Goal: Task Accomplishment & Management: Use online tool/utility

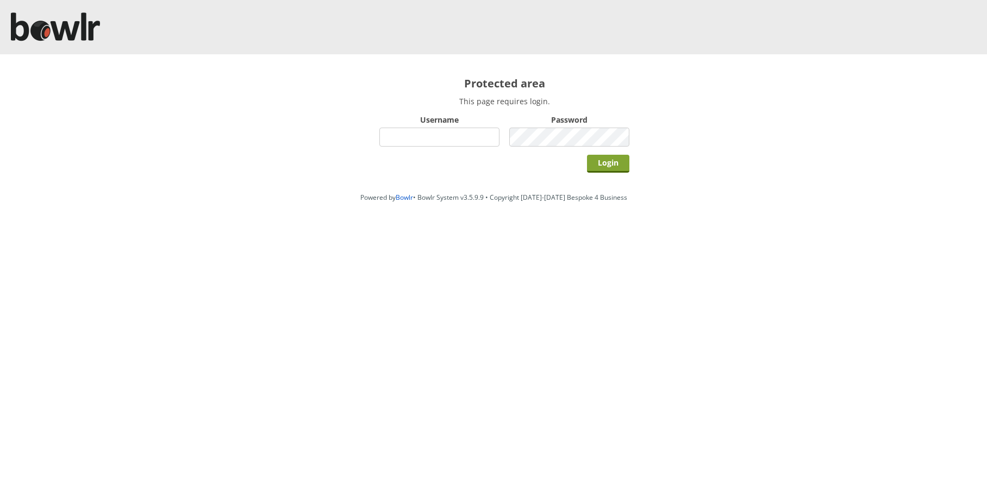
type input "hornseaindoorbowlsclub"
click at [614, 169] on input "Login" at bounding box center [608, 164] width 42 height 18
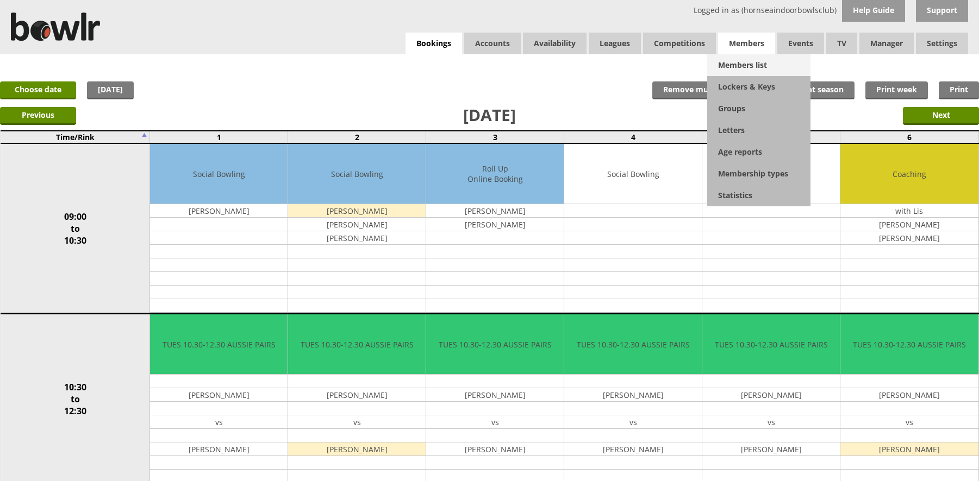
click at [740, 60] on link "Members list" at bounding box center [758, 65] width 103 height 22
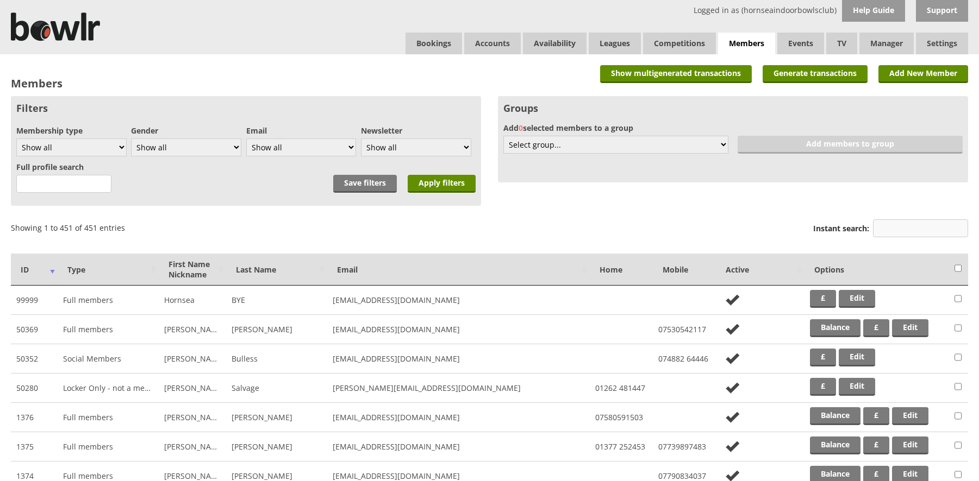
click at [911, 221] on input "Instant search:" at bounding box center [920, 229] width 95 height 18
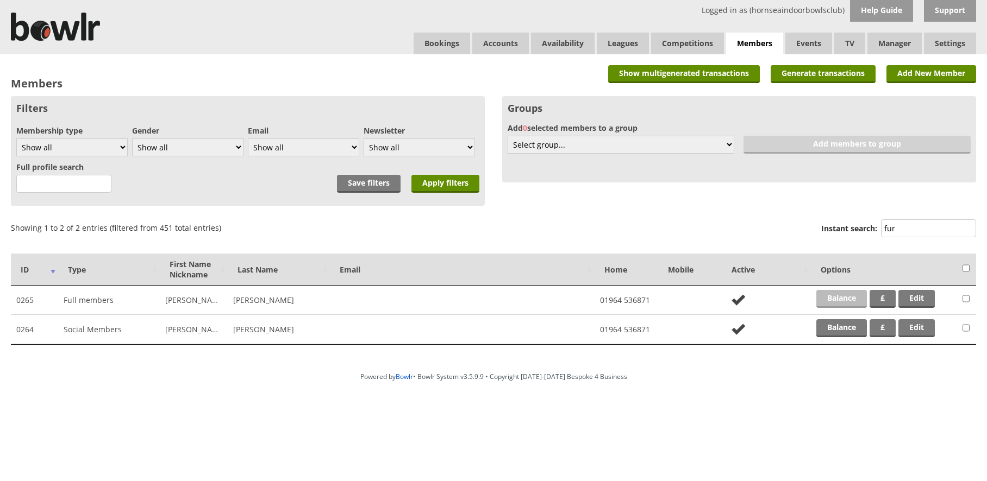
type input "fur"
click at [848, 302] on link "Balance" at bounding box center [841, 299] width 51 height 18
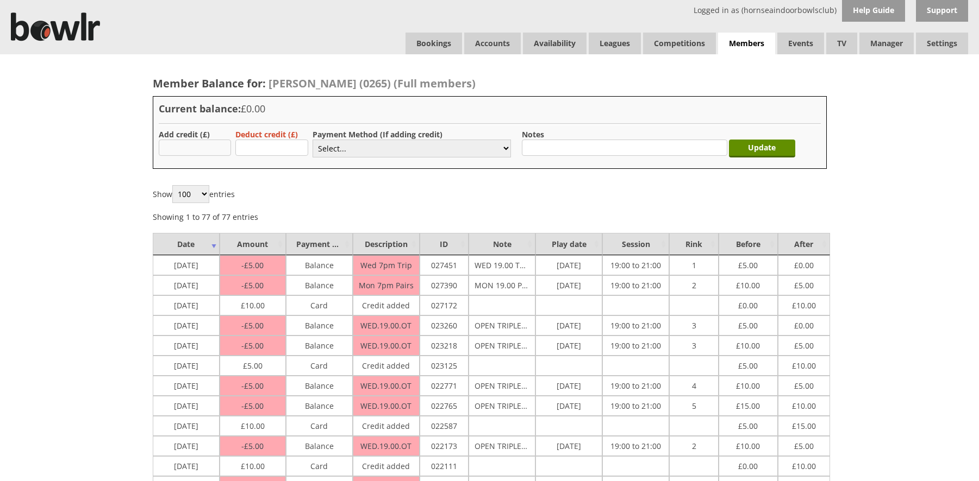
click at [173, 143] on input "text" at bounding box center [195, 148] width 73 height 16
type input "10.00"
click at [344, 146] on select "Select... Cash Card Cheque Bank Transfer Other Member Card Gift Voucher Balance" at bounding box center [411, 149] width 198 height 18
select select "2"
click at [312, 140] on select "Select... Cash Card Cheque Bank Transfer Other Member Card Gift Voucher Balance" at bounding box center [411, 149] width 198 height 18
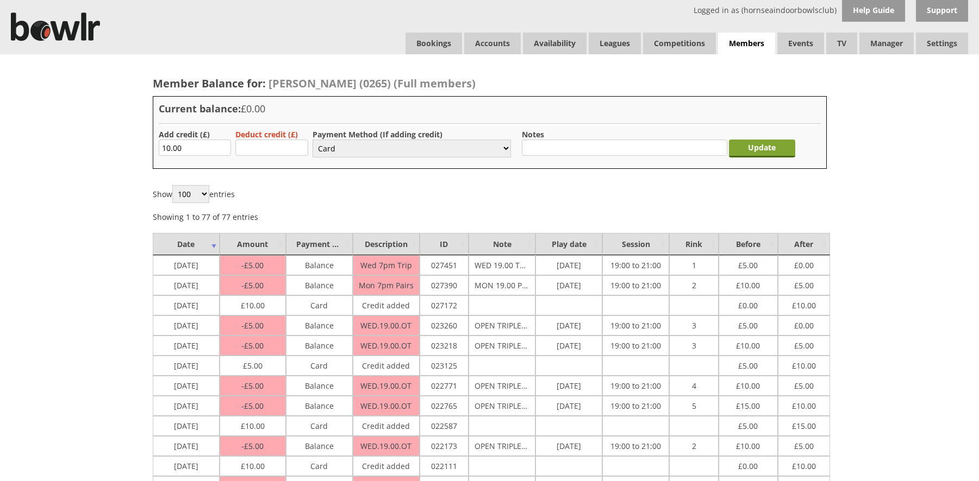
click at [754, 145] on input "Update" at bounding box center [762, 149] width 66 height 18
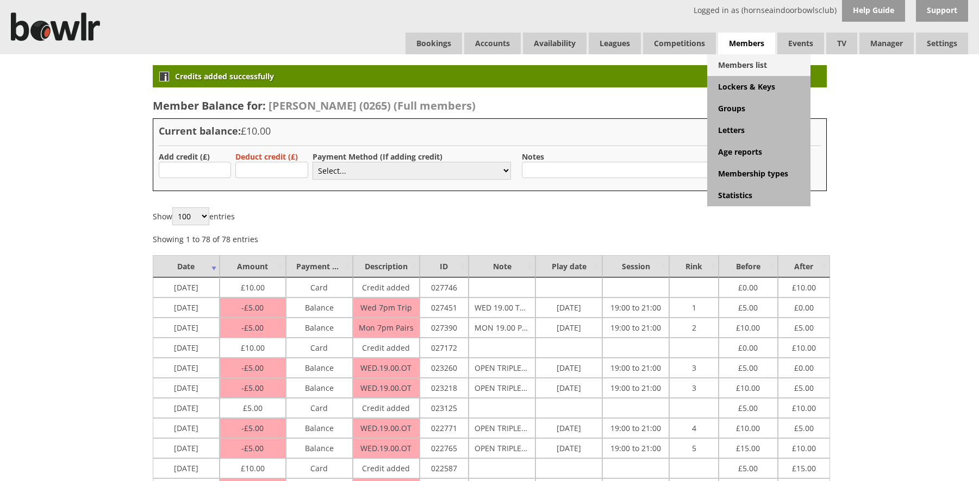
click at [745, 68] on link "Members list" at bounding box center [758, 65] width 103 height 22
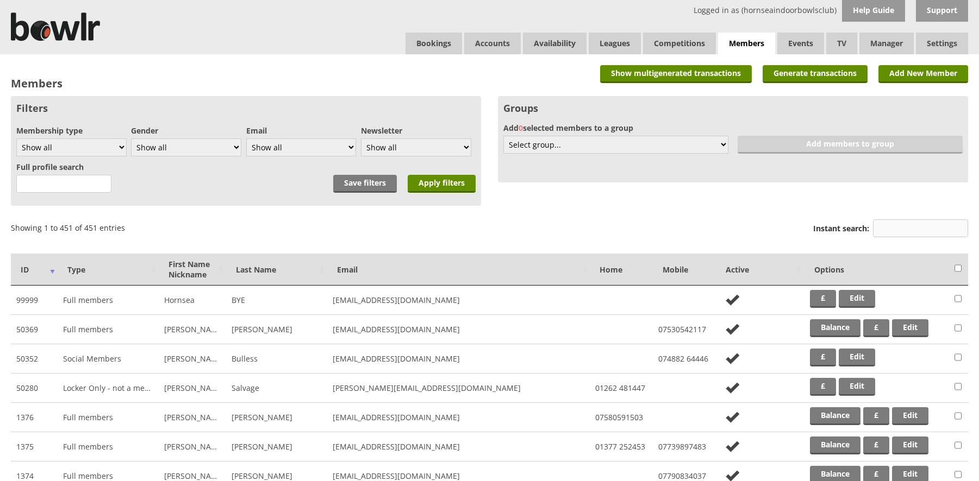
click at [884, 222] on input "Instant search:" at bounding box center [920, 229] width 95 height 18
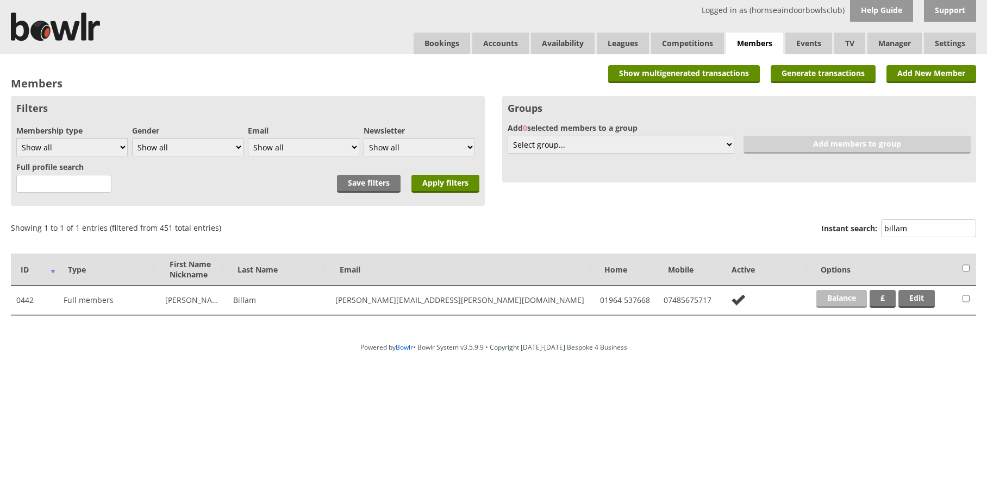
type input "billam"
click at [833, 299] on link "Balance" at bounding box center [841, 299] width 51 height 18
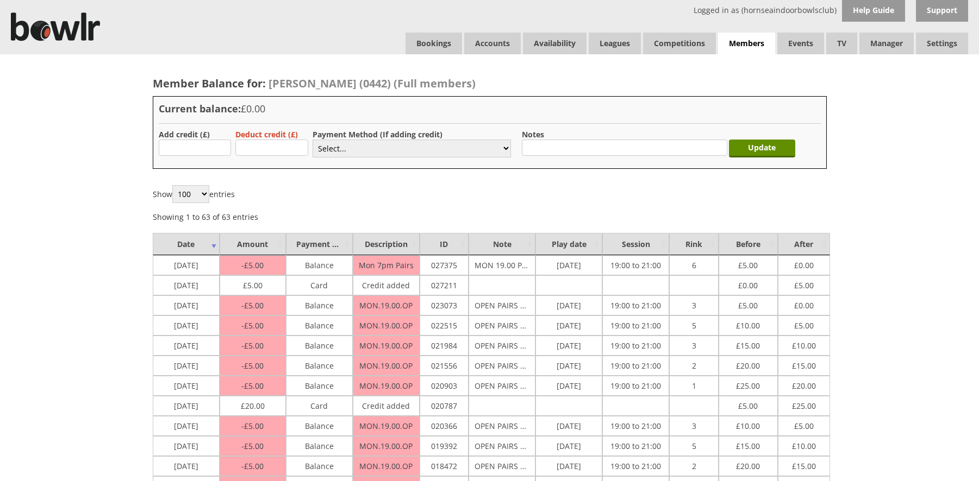
click at [206, 139] on label "Add credit (£)" at bounding box center [184, 134] width 51 height 10
click at [203, 155] on input "text" at bounding box center [195, 148] width 73 height 16
type input "10.00"
click at [330, 152] on select "Select... Cash Card Cheque Bank Transfer Other Member Card Gift Voucher Balance" at bounding box center [411, 149] width 198 height 18
select select "2"
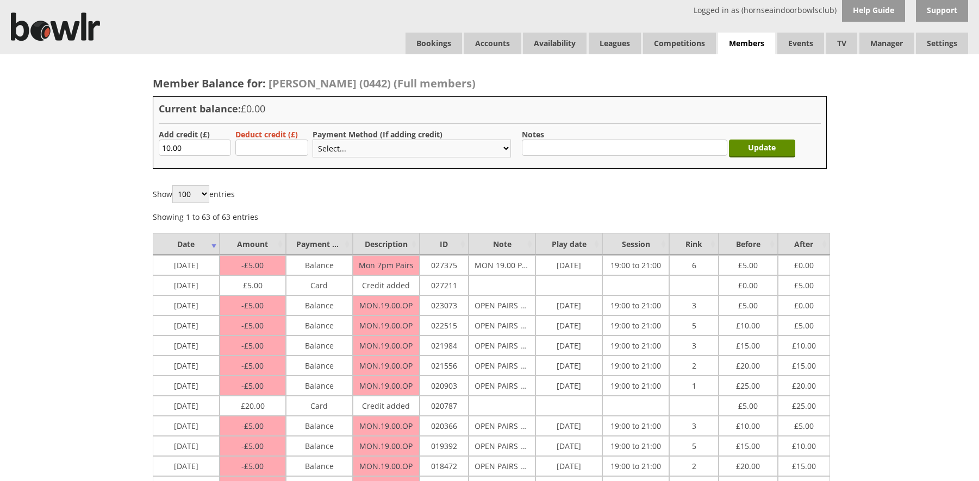
click at [312, 140] on select "Select... Cash Card Cheque Bank Transfer Other Member Card Gift Voucher Balance" at bounding box center [411, 149] width 198 height 18
click at [762, 149] on input "Update" at bounding box center [762, 149] width 66 height 18
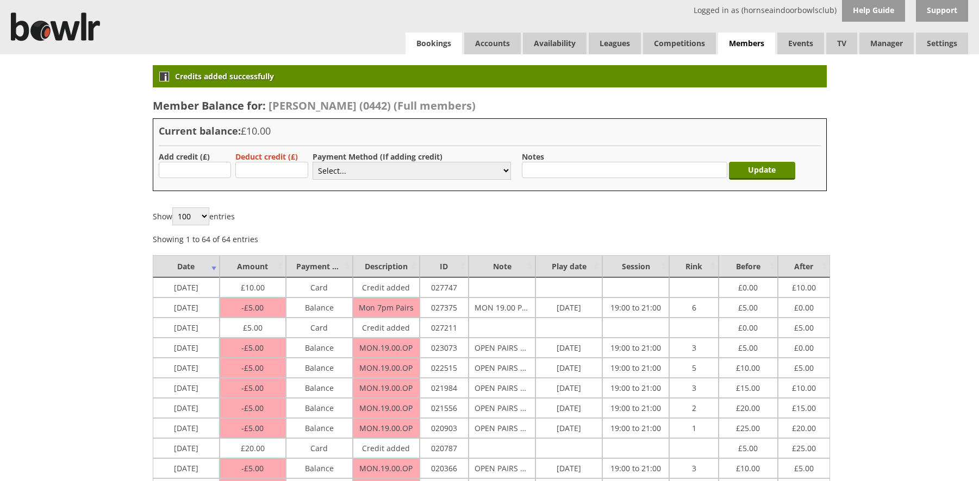
click at [431, 43] on link "Bookings" at bounding box center [433, 44] width 57 height 22
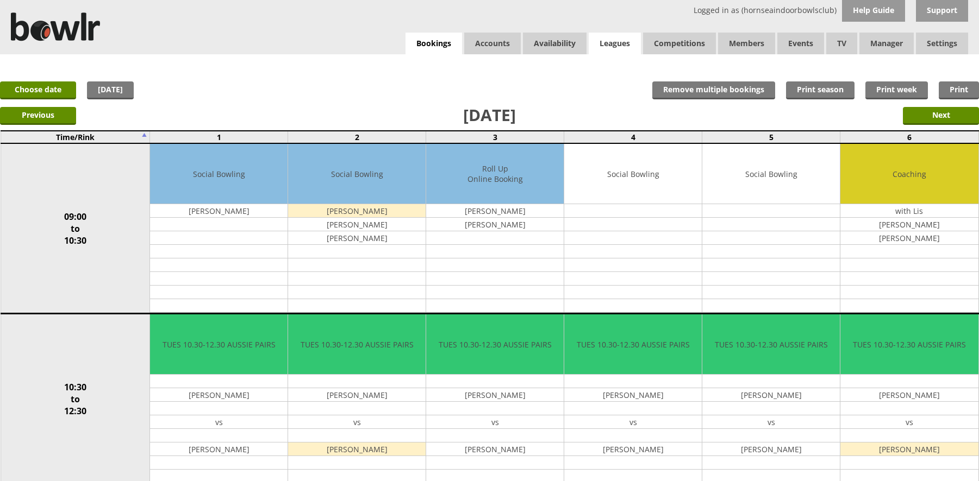
click at [624, 48] on link "Leagues" at bounding box center [615, 44] width 52 height 22
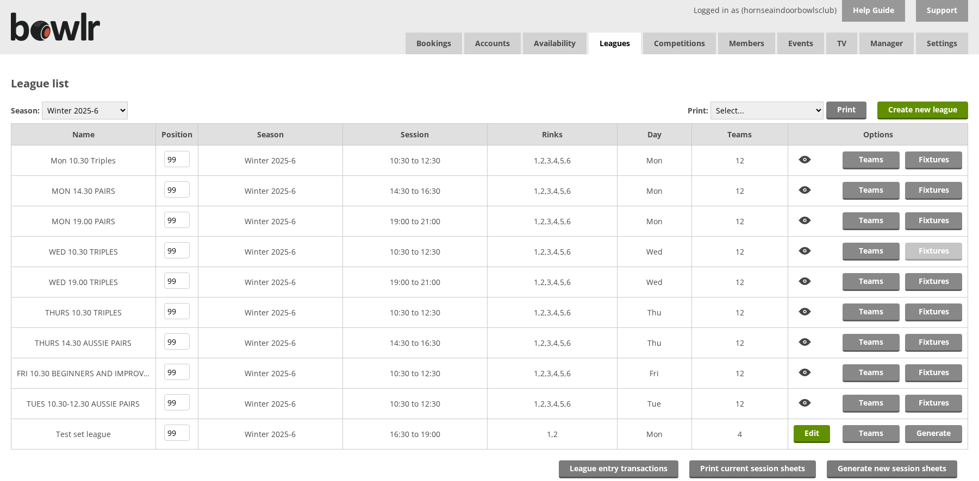
click at [927, 252] on link "Fixtures" at bounding box center [933, 252] width 57 height 18
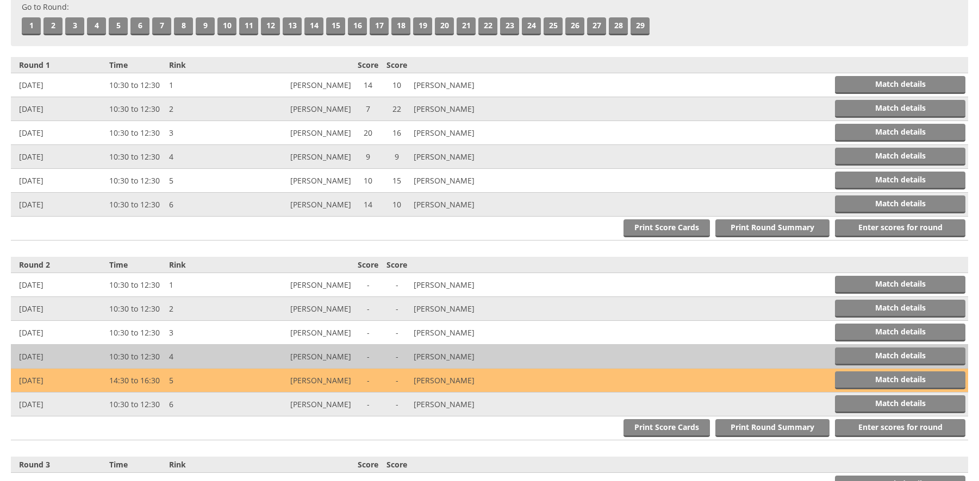
scroll to position [326, 0]
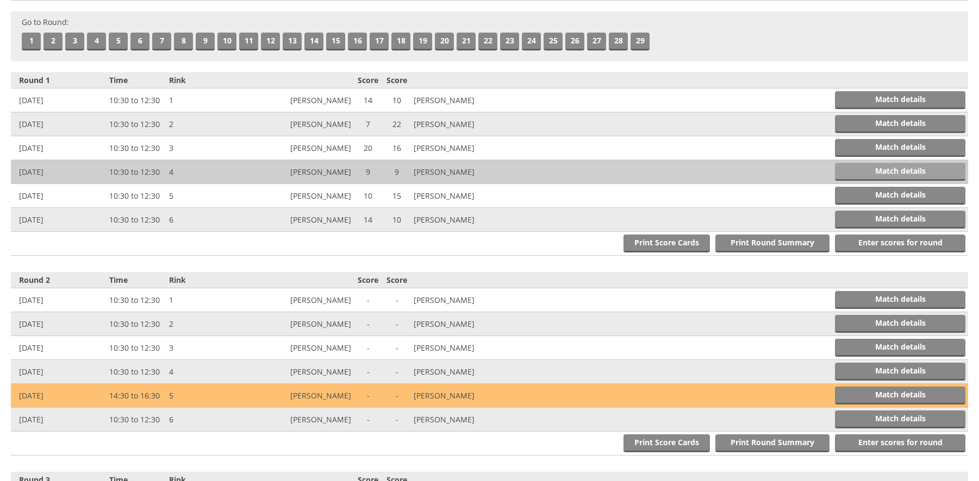
click at [851, 173] on link "Match details" at bounding box center [900, 172] width 130 height 18
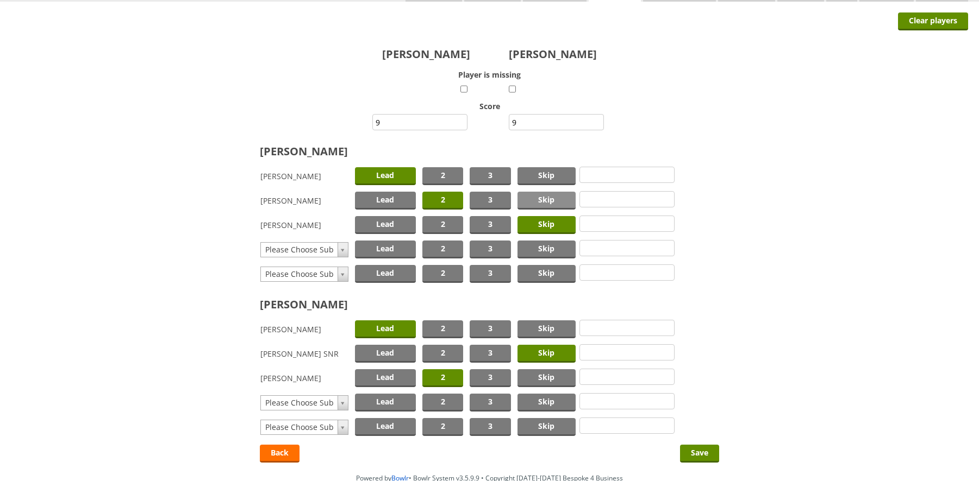
scroll to position [109, 0]
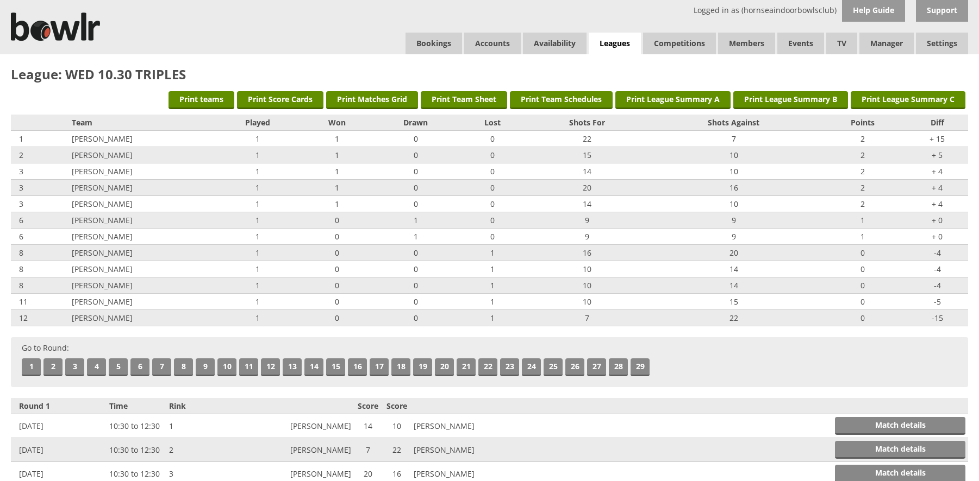
scroll to position [326, 0]
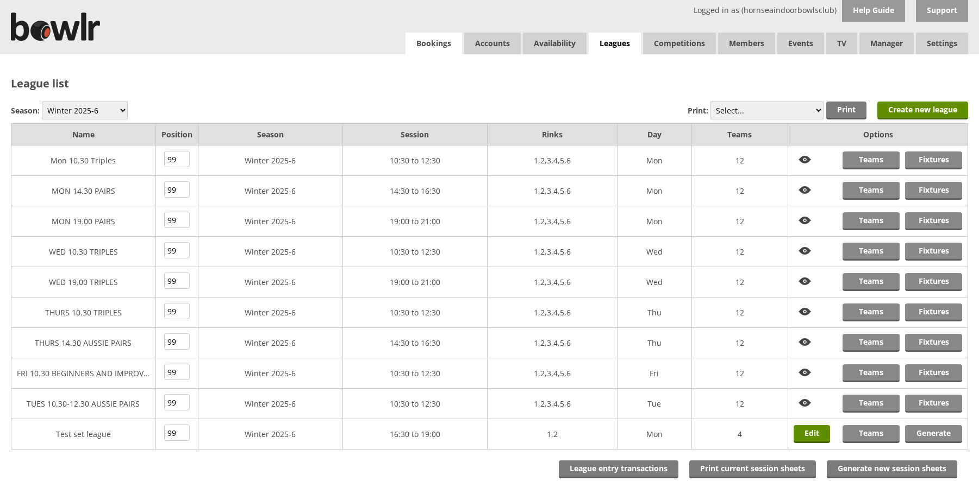
click at [442, 40] on link "Bookings" at bounding box center [433, 44] width 57 height 22
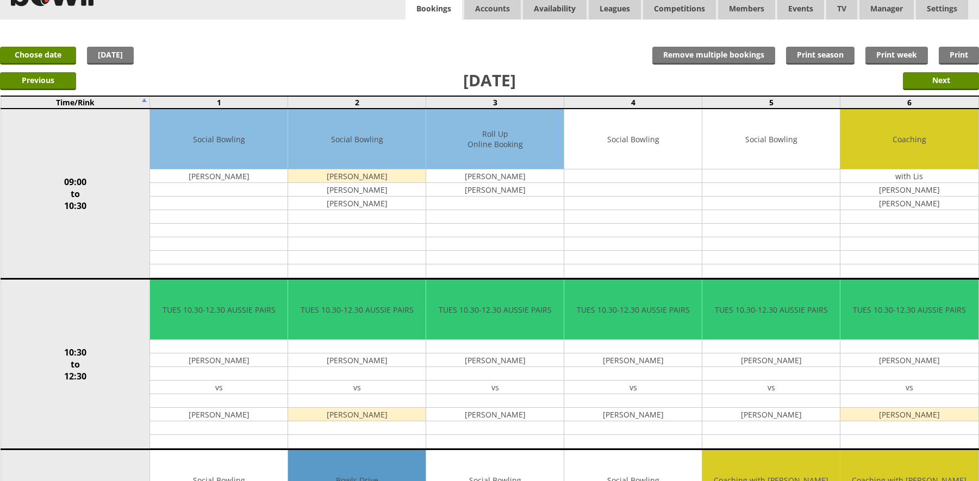
scroll to position [54, 0]
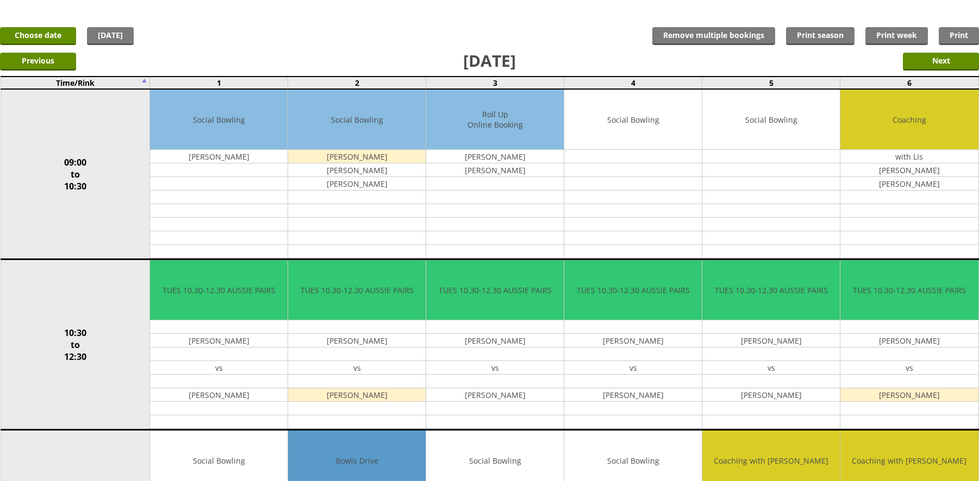
drag, startPoint x: 978, startPoint y: 113, endPoint x: 977, endPoint y: 87, distance: 25.5
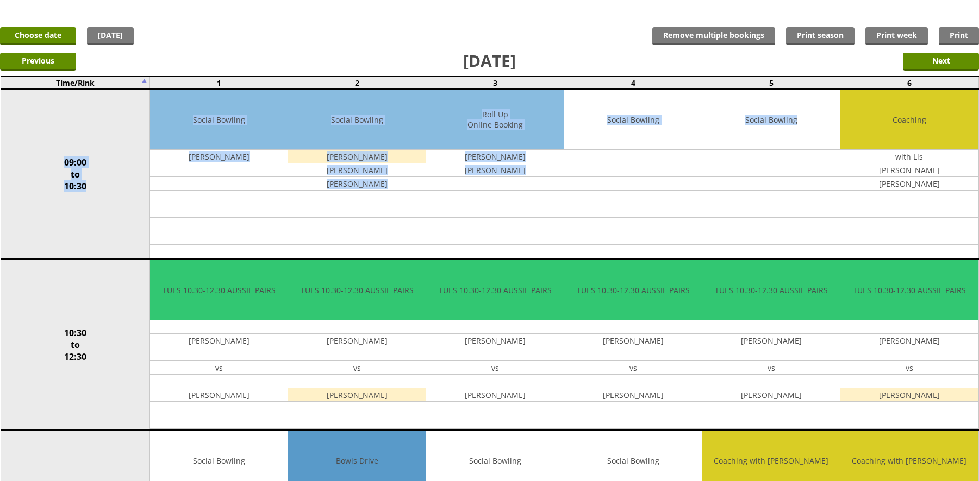
scroll to position [0, 0]
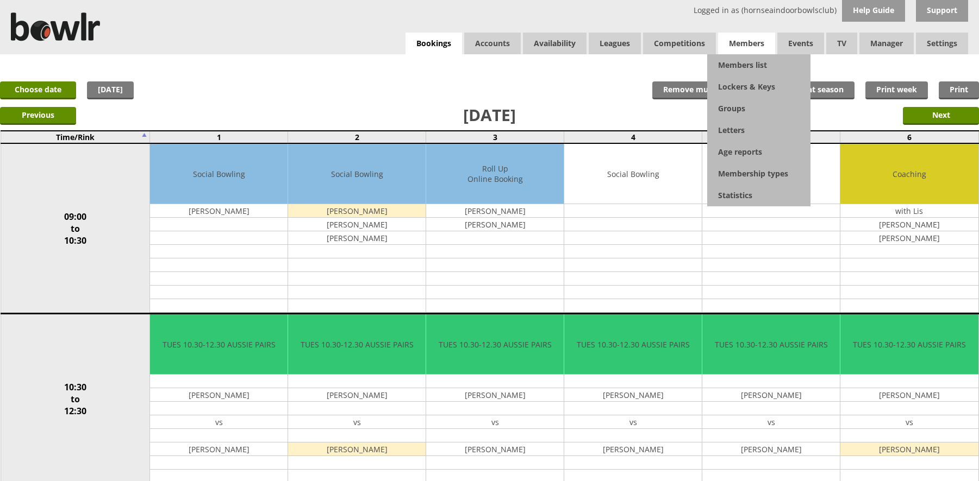
click at [754, 42] on span "Members" at bounding box center [746, 44] width 57 height 22
click at [755, 69] on link "Members list" at bounding box center [758, 65] width 103 height 22
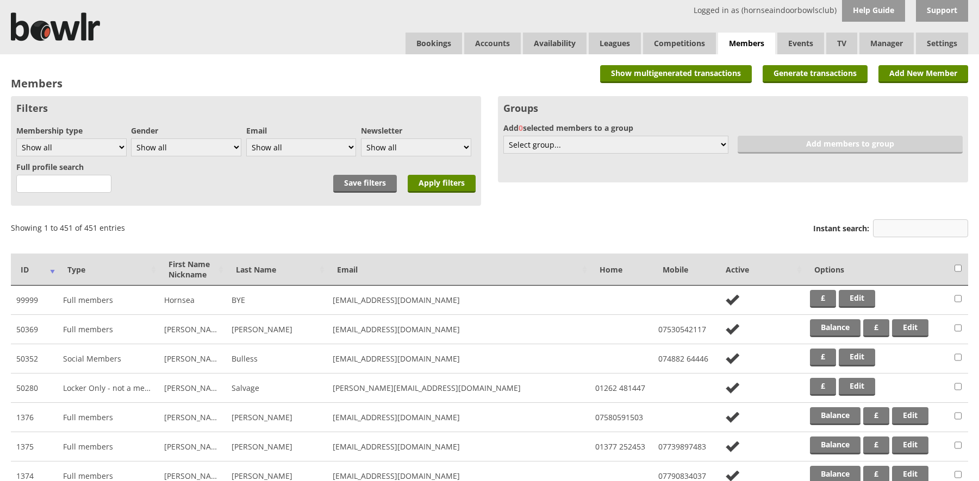
click at [899, 231] on input "Instant search:" at bounding box center [920, 229] width 95 height 18
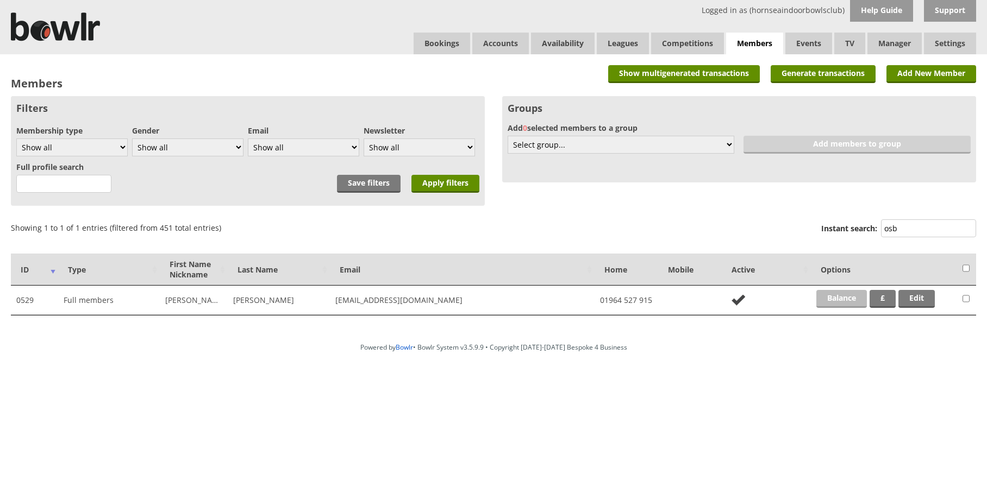
type input "osb"
click at [847, 293] on link "Balance" at bounding box center [841, 299] width 51 height 18
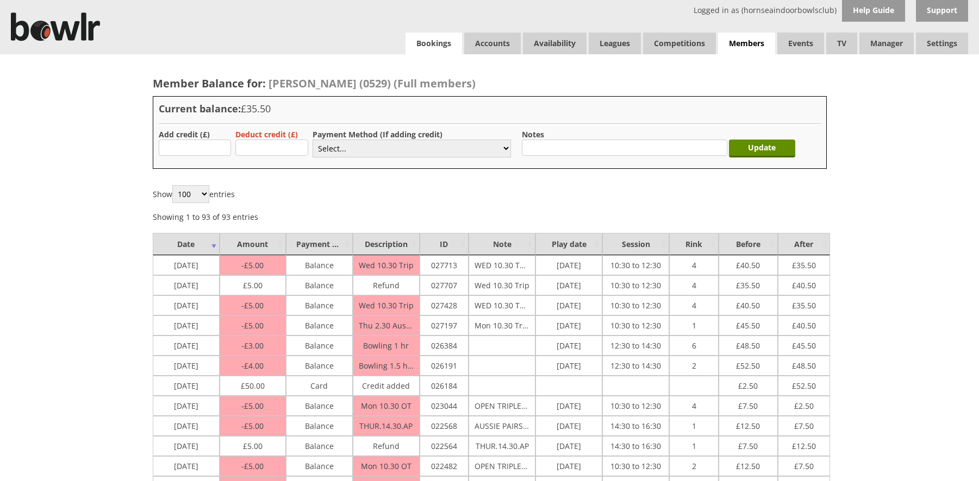
click at [446, 47] on link "Bookings" at bounding box center [433, 44] width 57 height 22
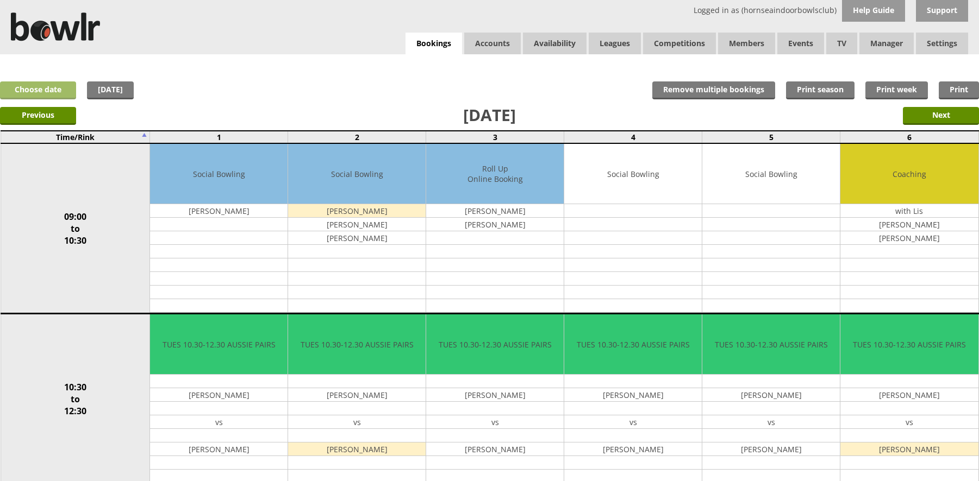
click at [49, 87] on link "Choose date" at bounding box center [38, 91] width 76 height 18
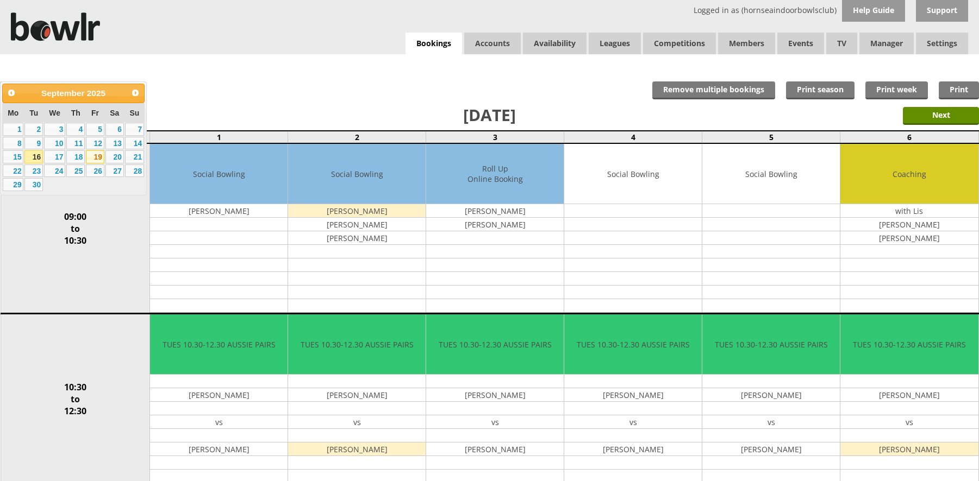
click at [94, 155] on link "19" at bounding box center [95, 157] width 18 height 13
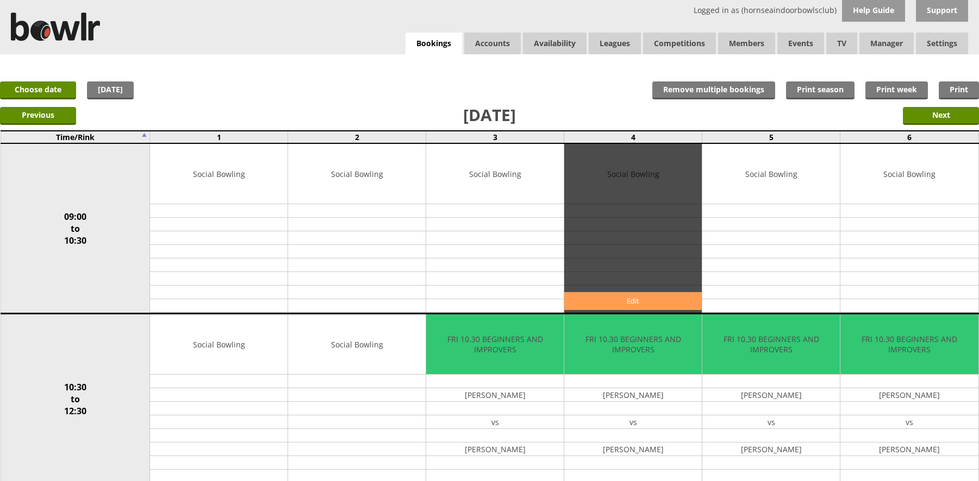
click at [604, 297] on link "Edit" at bounding box center [632, 301] width 137 height 18
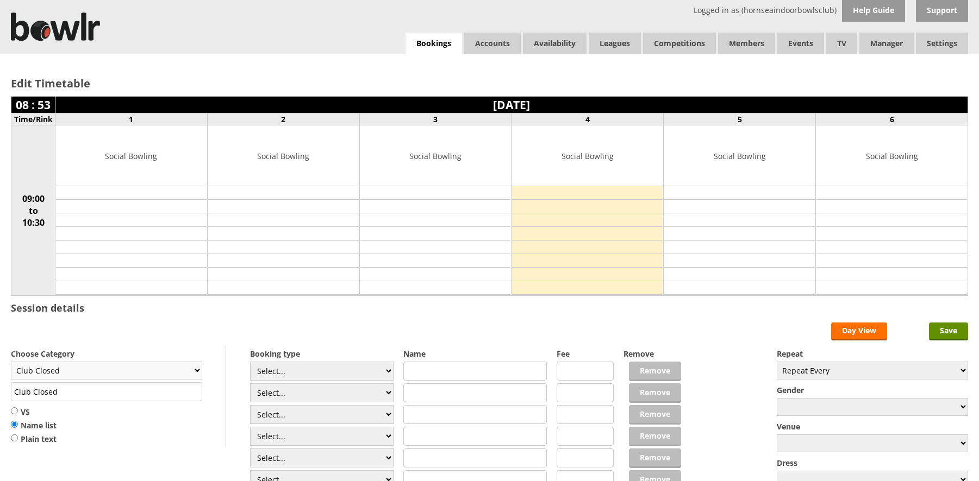
click at [113, 372] on select "Club Closed Singles League Triples League Pairs League Friendly Social Bowling …" at bounding box center [106, 371] width 191 height 18
select select "132"
click at [11, 362] on select "Club Closed Singles League Triples League Pairs League Friendly Social Bowling …" at bounding box center [106, 371] width 191 height 18
type input "Social Bowling"
click at [391, 368] on select "Select... Club Competition (Member) Club Competition (Visitor) National (Member…" at bounding box center [321, 371] width 143 height 19
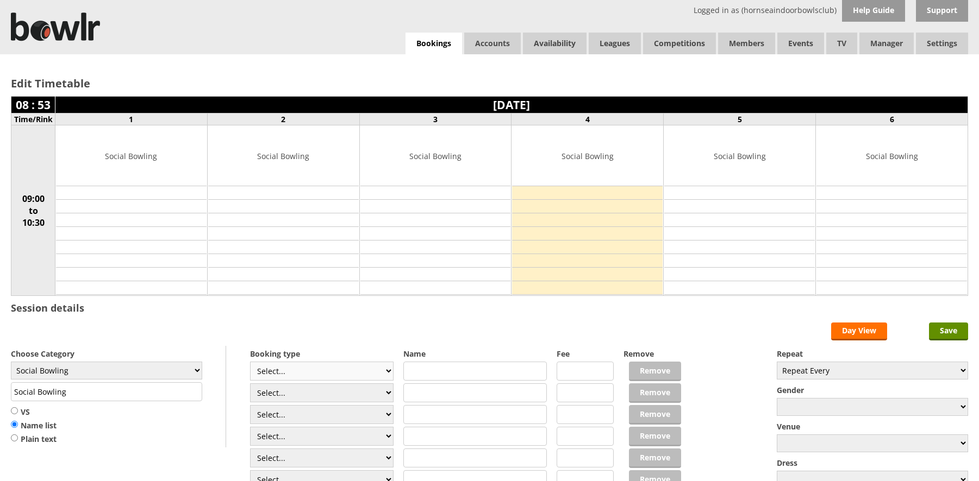
select select "1_54"
click at [250, 362] on select "Select... Club Competition (Member) Club Competition (Visitor) National (Member…" at bounding box center [321, 371] width 143 height 19
type input "3.0000"
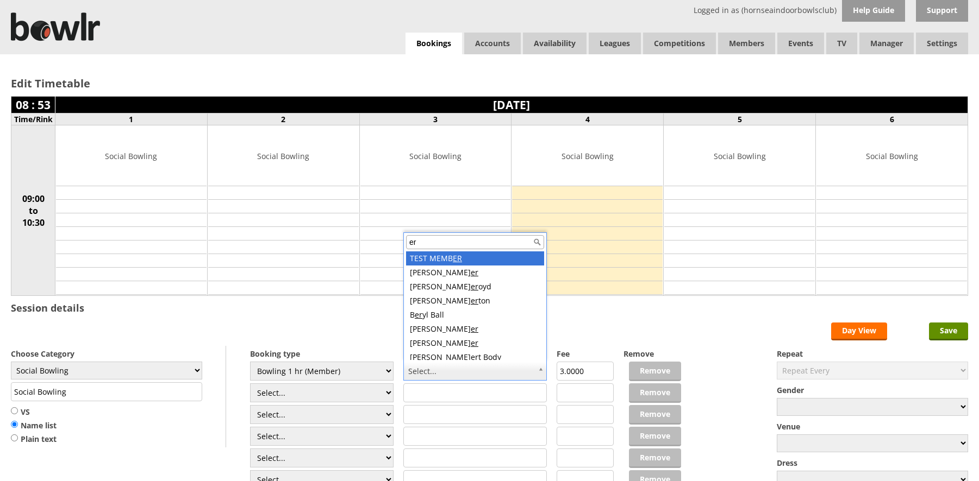
type input "e"
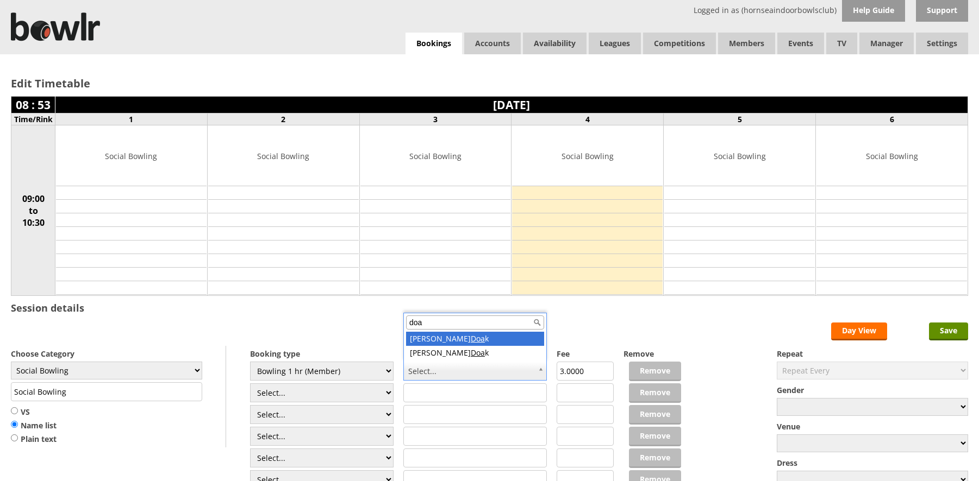
type input "doa"
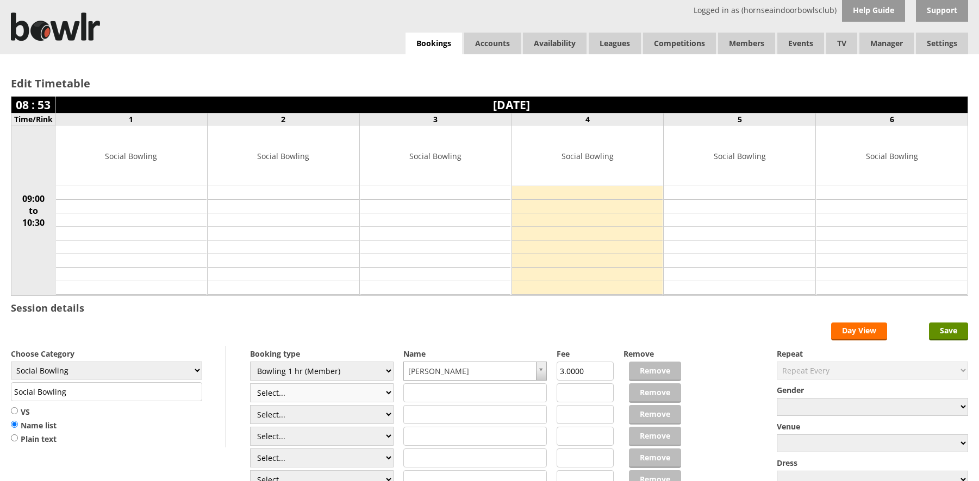
click at [386, 393] on select "Select... Club Competition (Member) Club Competition (Visitor) National (Member…" at bounding box center [321, 393] width 143 height 19
select select "1_54"
click at [250, 384] on select "Select... Club Competition (Member) Club Competition (Visitor) National (Member…" at bounding box center [321, 393] width 143 height 19
type input "3.0000"
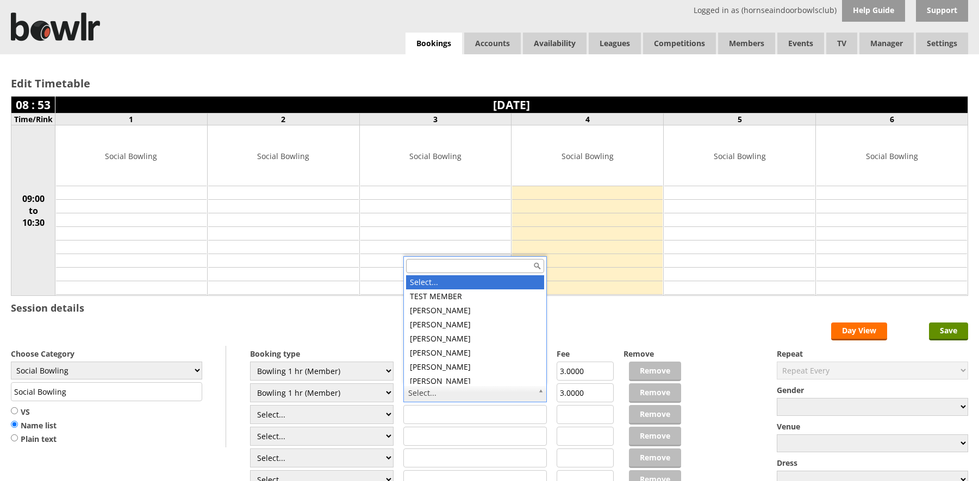
click at [470, 269] on input "text" at bounding box center [475, 266] width 138 height 14
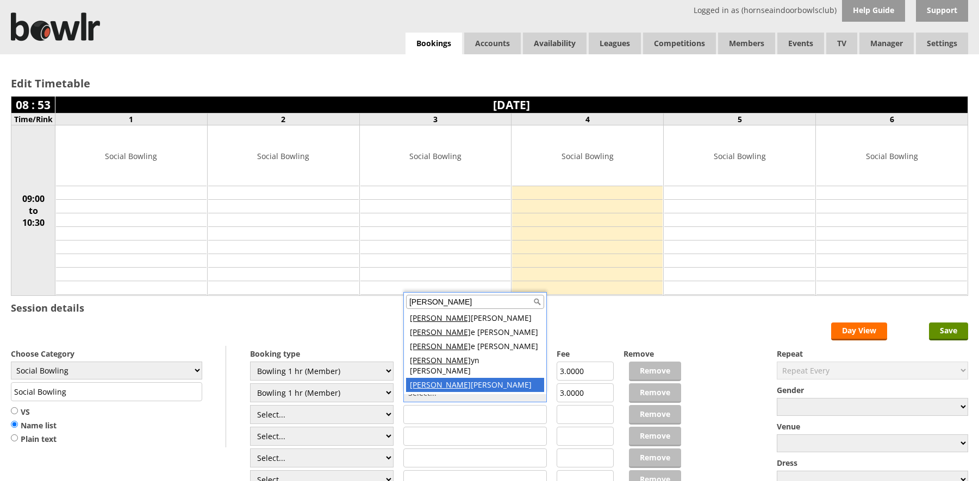
type input "carol"
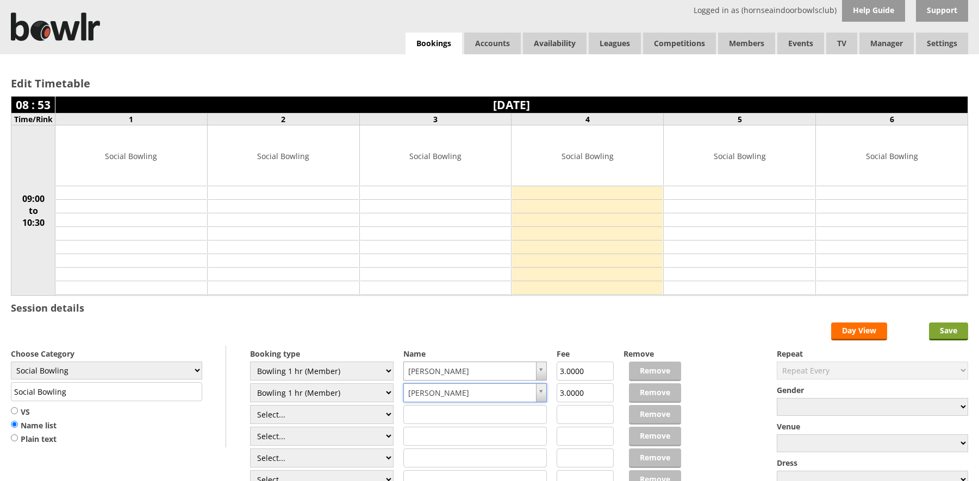
click at [952, 331] on input "Save" at bounding box center [948, 332] width 39 height 18
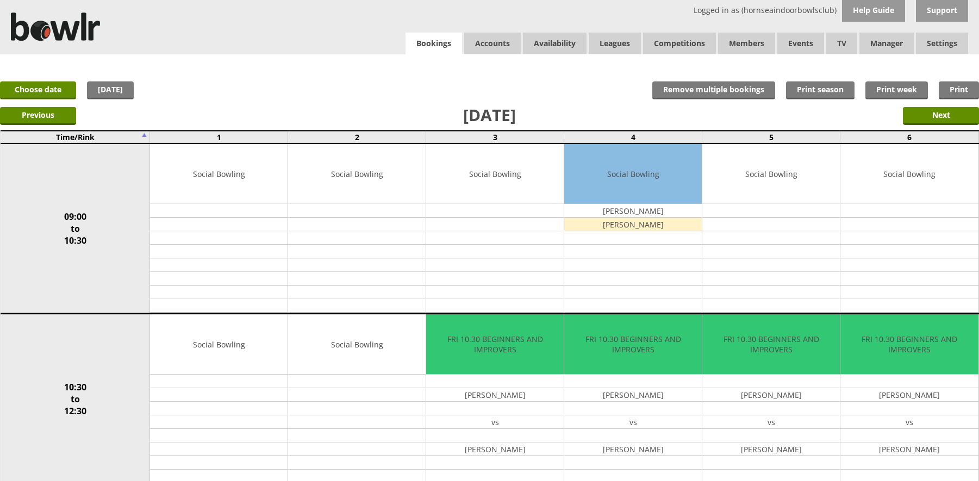
click at [438, 39] on link "Bookings" at bounding box center [433, 44] width 57 height 22
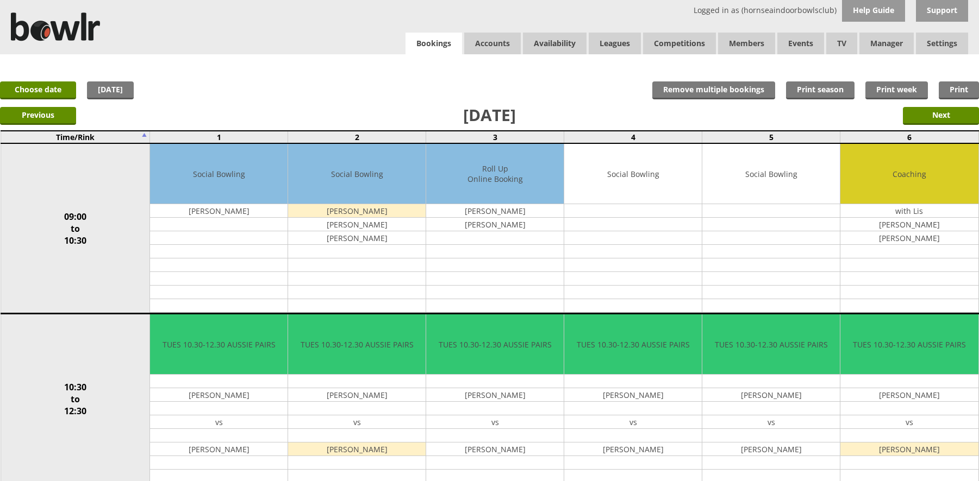
click at [417, 49] on link "Bookings" at bounding box center [433, 44] width 57 height 22
click at [630, 43] on link "Leagues" at bounding box center [615, 44] width 52 height 22
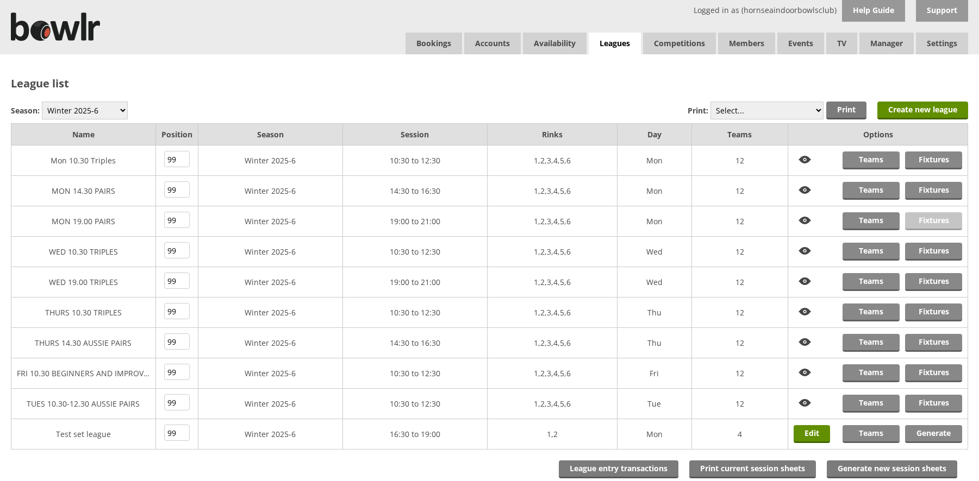
click at [927, 224] on link "Fixtures" at bounding box center [933, 221] width 57 height 18
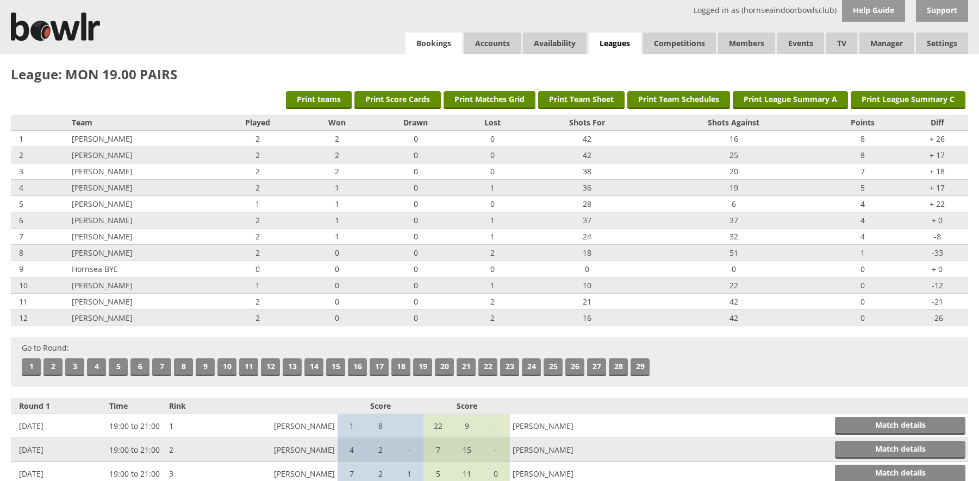
click at [435, 41] on link "Bookings" at bounding box center [433, 44] width 57 height 22
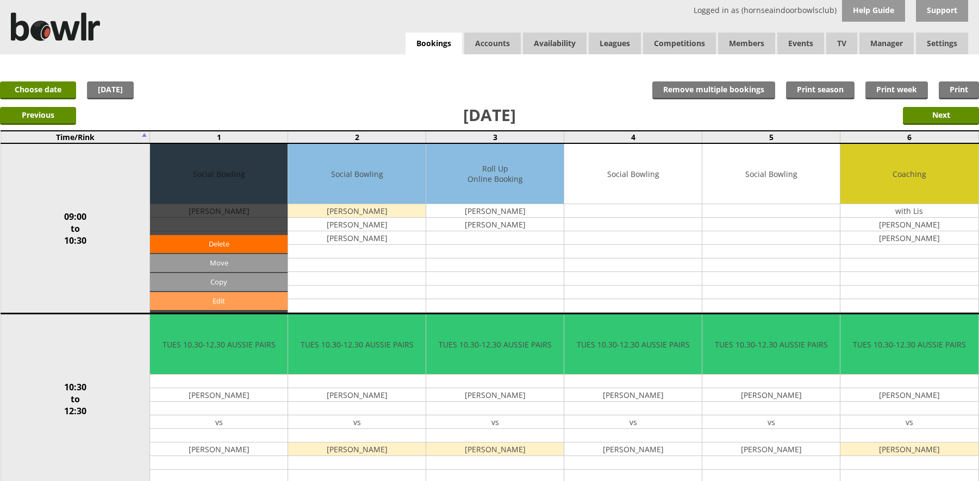
click at [225, 306] on link "Edit" at bounding box center [218, 301] width 137 height 18
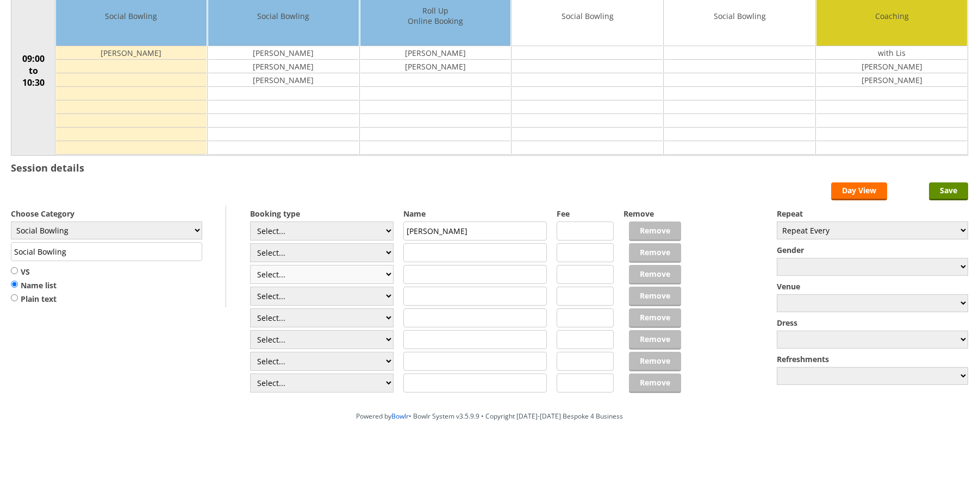
scroll to position [141, 0]
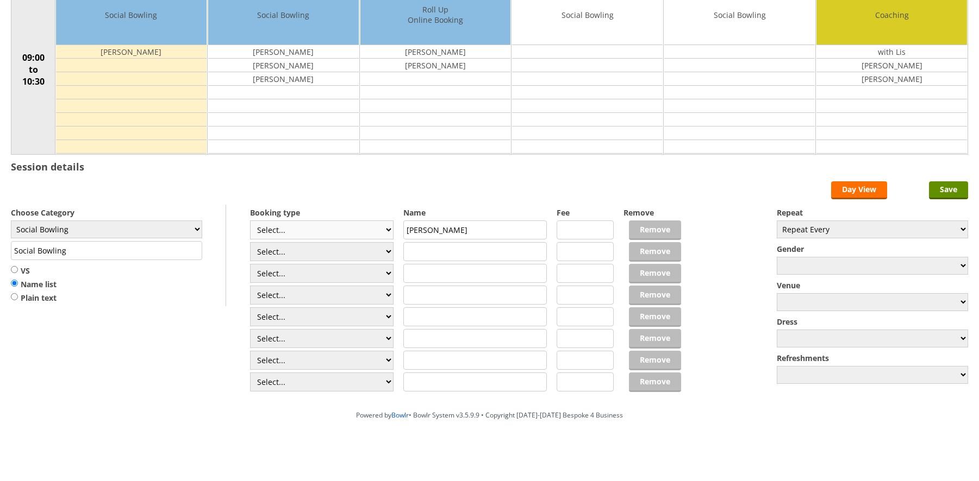
click at [336, 236] on select "Select... Club Competition (Member) Club Competition (Visitor) National (Member…" at bounding box center [321, 230] width 143 height 19
select select "1_54"
click at [250, 221] on select "Select... Club Competition (Member) Club Competition (Visitor) National (Member…" at bounding box center [321, 230] width 143 height 19
type input "3.0000"
click at [306, 251] on select "Select... Club Competition (Member) Club Competition (Visitor) National (Member…" at bounding box center [321, 251] width 143 height 19
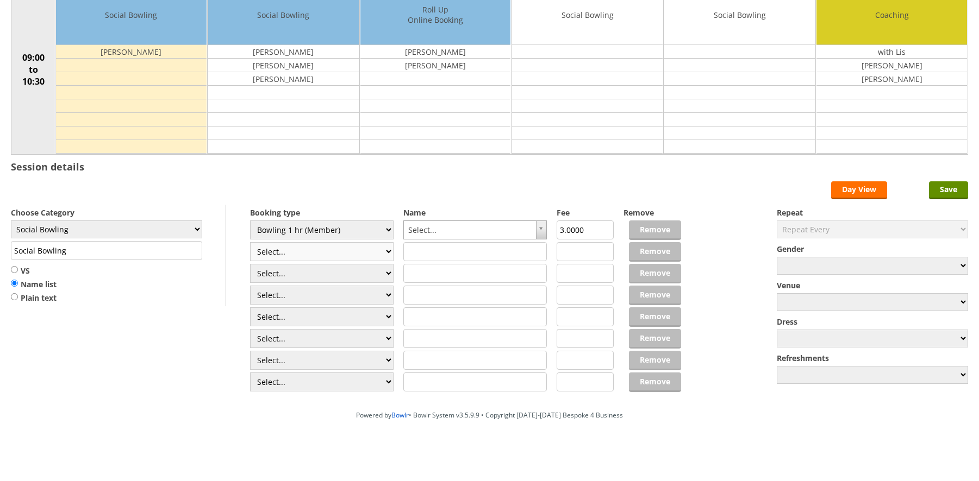
select select "1_54"
click at [250, 242] on select "Select... Club Competition (Member) Club Competition (Visitor) National (Member…" at bounding box center [321, 251] width 143 height 19
type input "3.0000"
drag, startPoint x: 291, startPoint y: 274, endPoint x: 291, endPoint y: 281, distance: 7.6
click at [291, 274] on select "Select... Club Competition (Member) Club Competition (Visitor) National (Member…" at bounding box center [321, 273] width 143 height 19
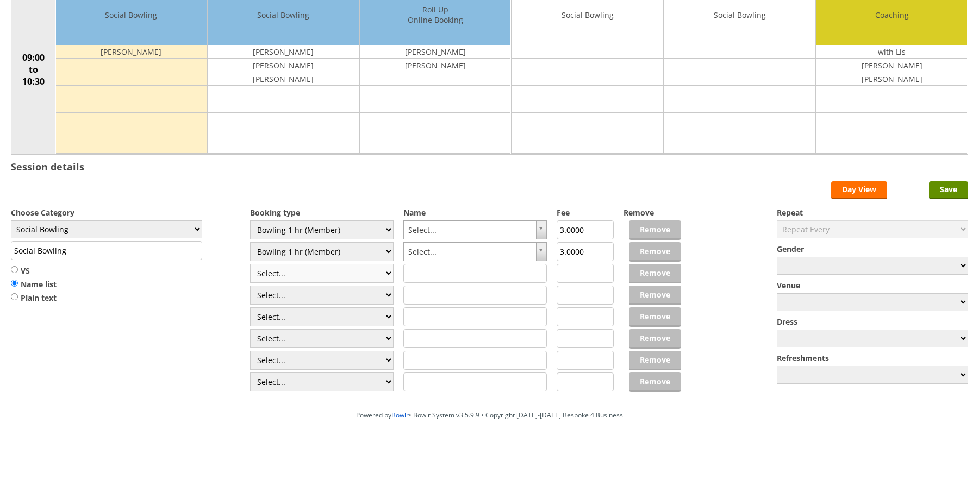
select select "1_54"
click at [250, 264] on select "Select... Club Competition (Member) Club Competition (Visitor) National (Member…" at bounding box center [321, 273] width 143 height 19
type input "3.0000"
click at [303, 291] on select "Select... Club Competition (Member) Club Competition (Visitor) National (Member…" at bounding box center [321, 295] width 143 height 19
select select "1_54"
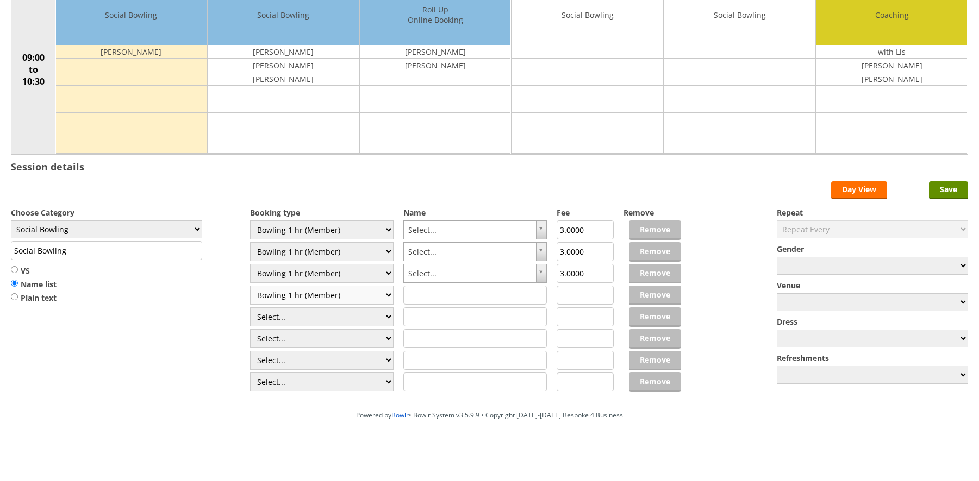
click at [250, 286] on select "Select... Club Competition (Member) Club Competition (Visitor) National (Member…" at bounding box center [321, 295] width 143 height 19
type input "3.0000"
click at [299, 311] on select "Select... Club Competition (Member) Club Competition (Visitor) National (Member…" at bounding box center [321, 317] width 143 height 19
select select "1_54"
click at [250, 308] on select "Select... Club Competition (Member) Club Competition (Visitor) National (Member…" at bounding box center [321, 317] width 143 height 19
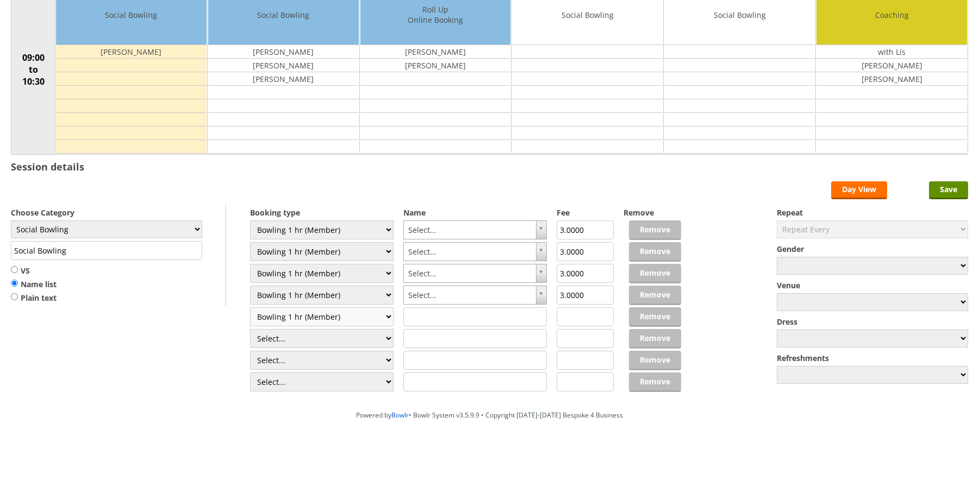
type input "3.0000"
drag, startPoint x: 301, startPoint y: 335, endPoint x: 300, endPoint y: 329, distance: 6.0
click at [301, 335] on select "Select... Club Competition (Member) Club Competition (Visitor) National (Member…" at bounding box center [321, 338] width 143 height 19
select select "1_54"
click at [250, 329] on select "Select... Club Competition (Member) Club Competition (Visitor) National (Member…" at bounding box center [321, 338] width 143 height 19
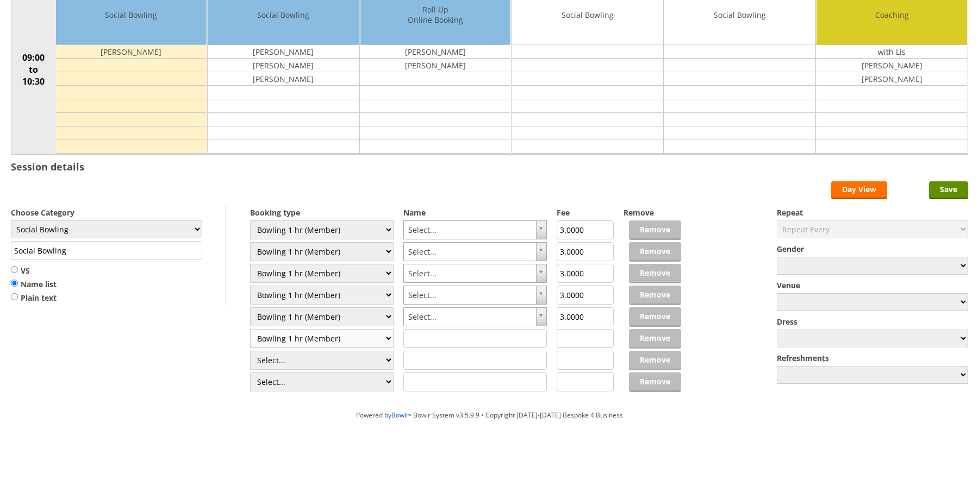
type input "3.0000"
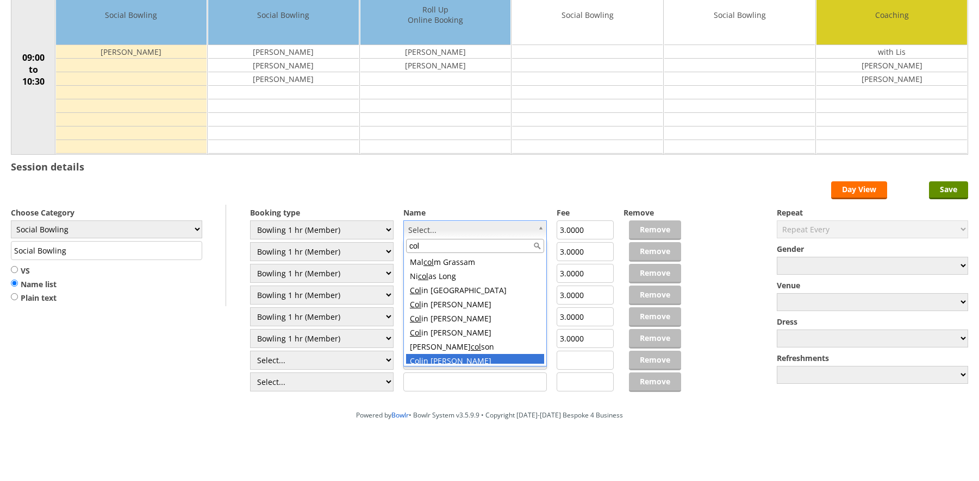
scroll to position [4, 0]
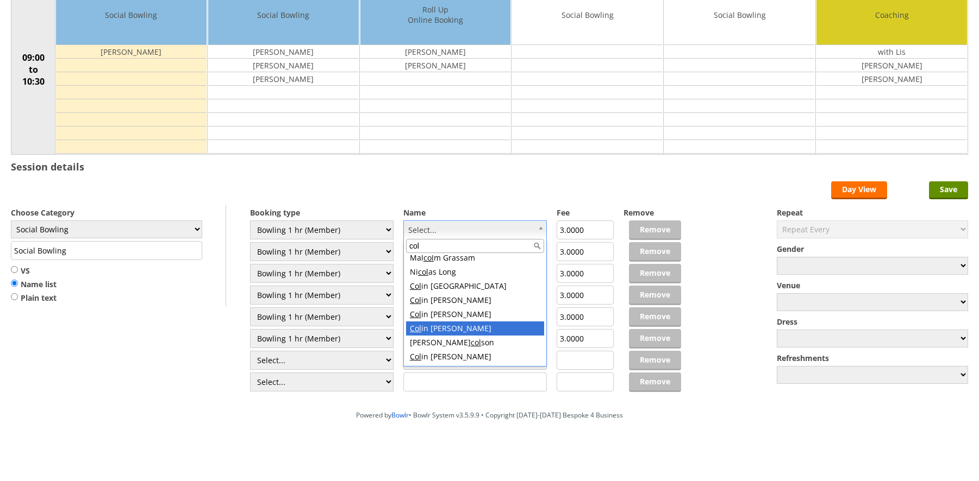
type input "col"
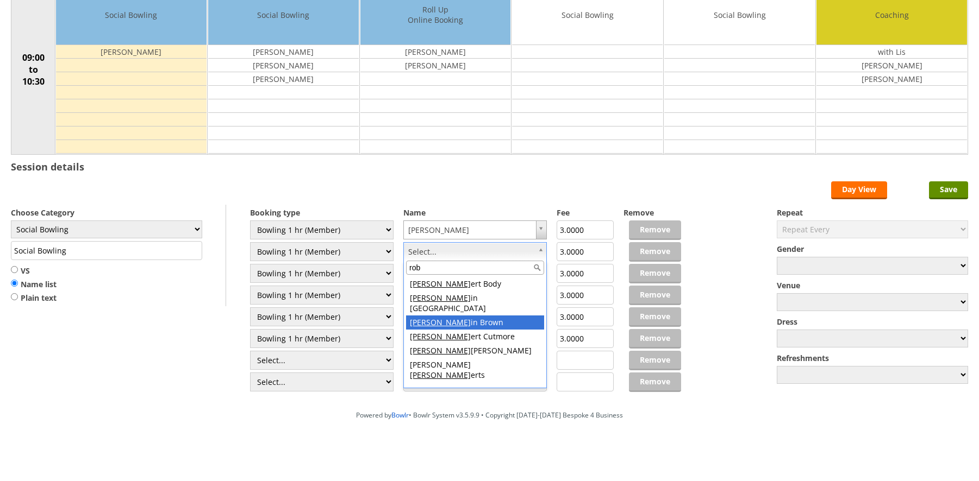
type input "rob"
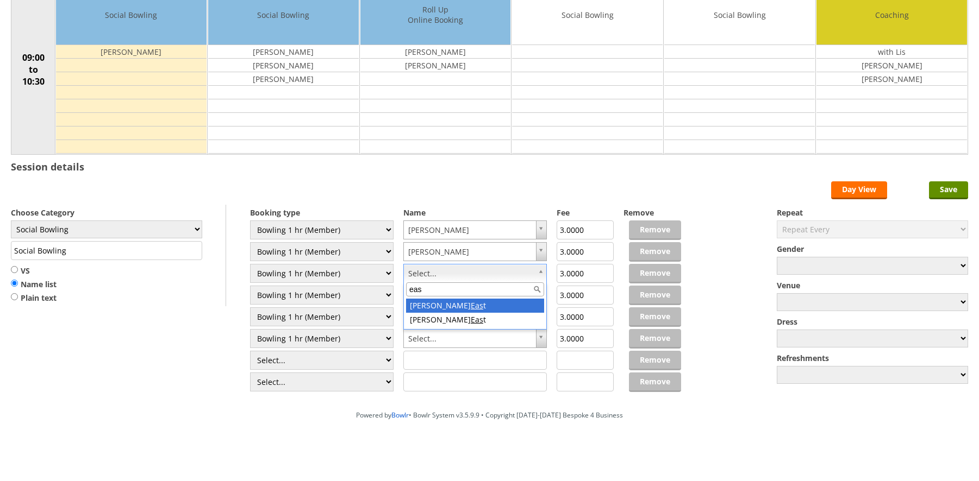
type input "eas"
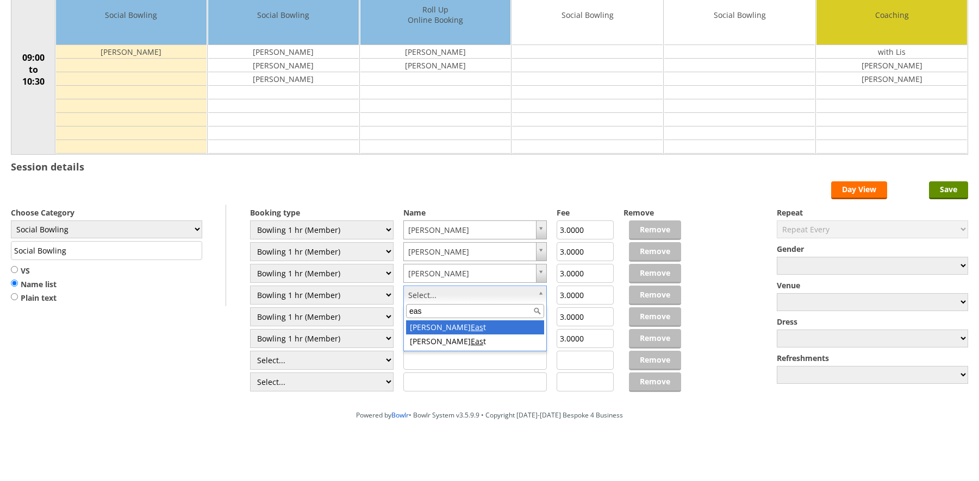
type input "eas"
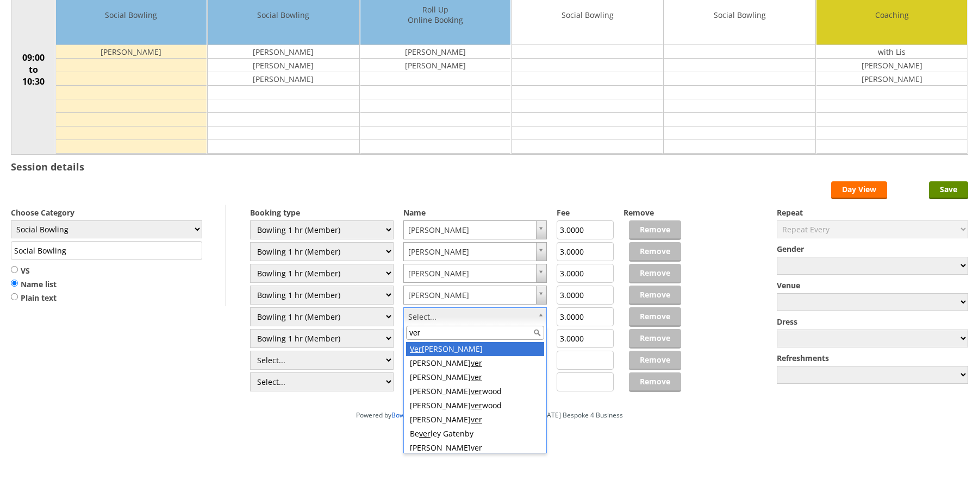
type input "ver"
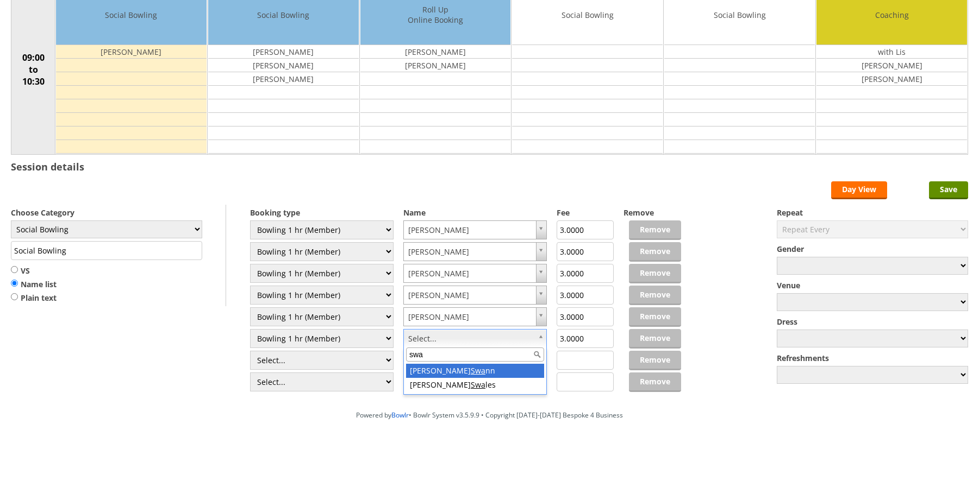
type input "swa"
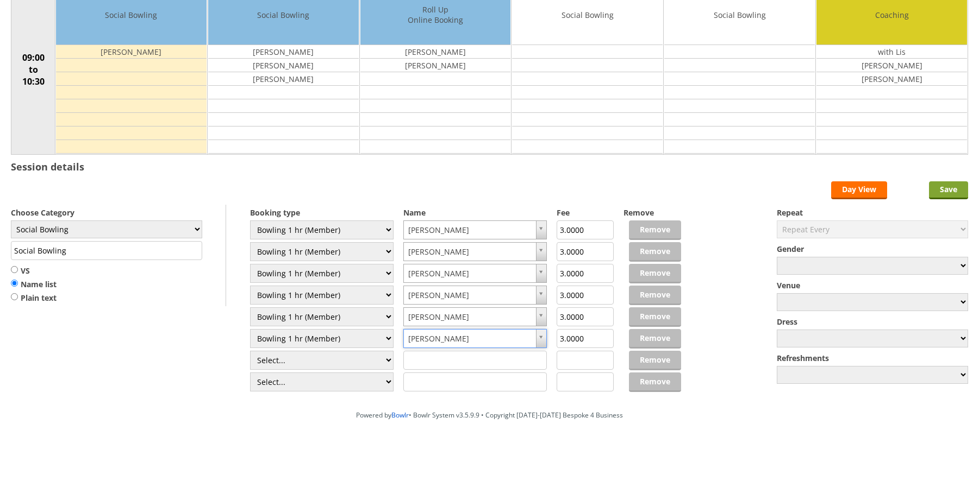
click at [955, 193] on input "Save" at bounding box center [948, 191] width 39 height 18
